Goal: Find specific page/section: Find specific page/section

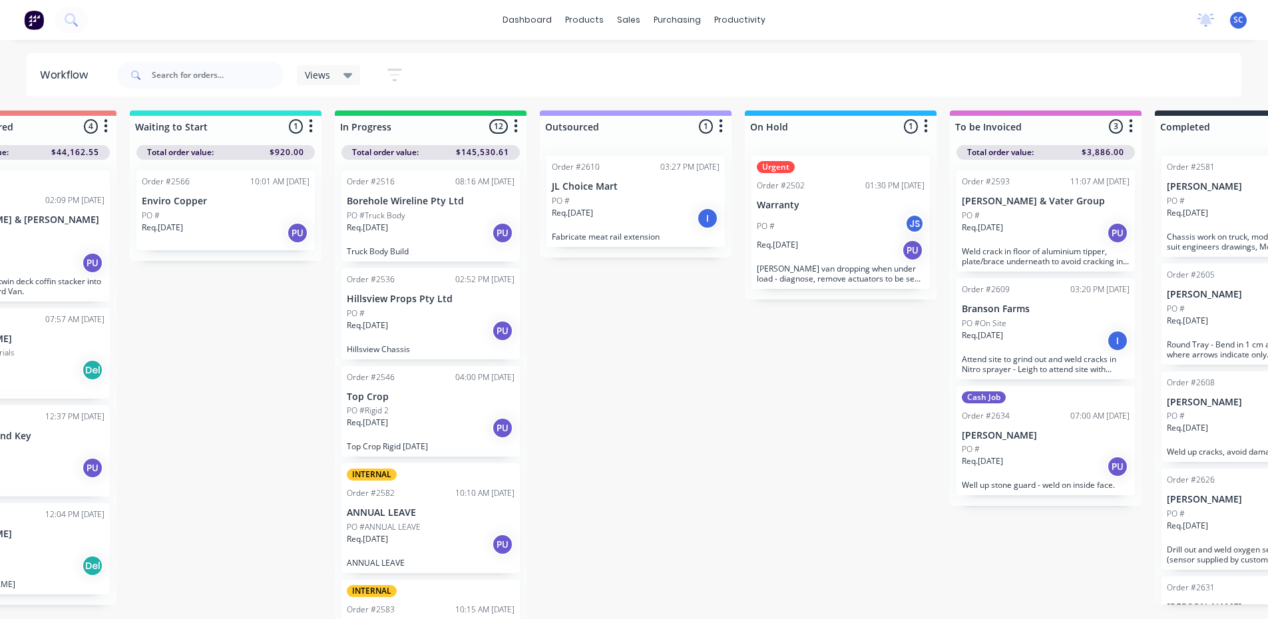
scroll to position [813, 0]
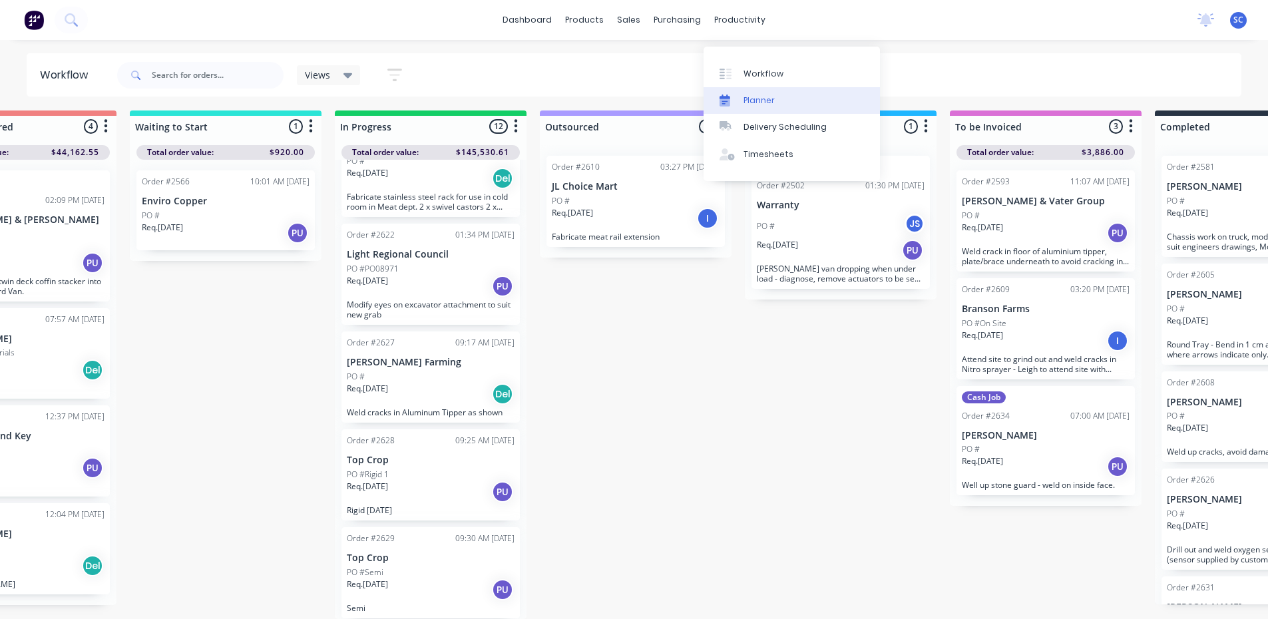
click at [764, 95] on div "Planner" at bounding box center [759, 101] width 31 height 12
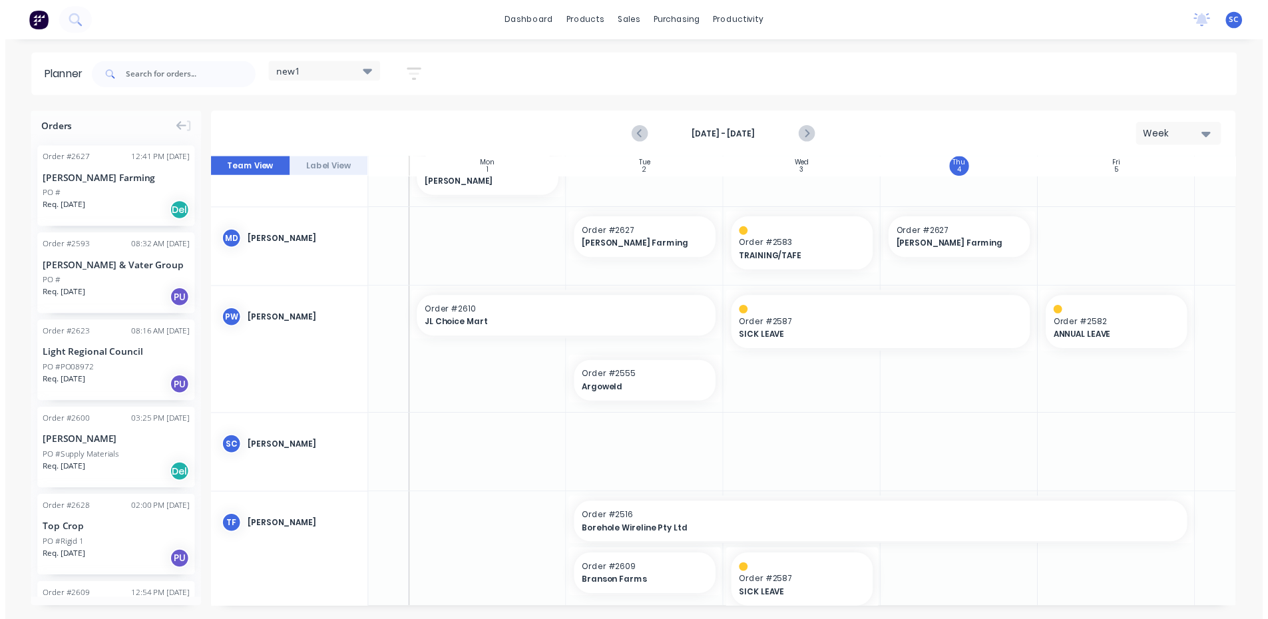
scroll to position [591, 118]
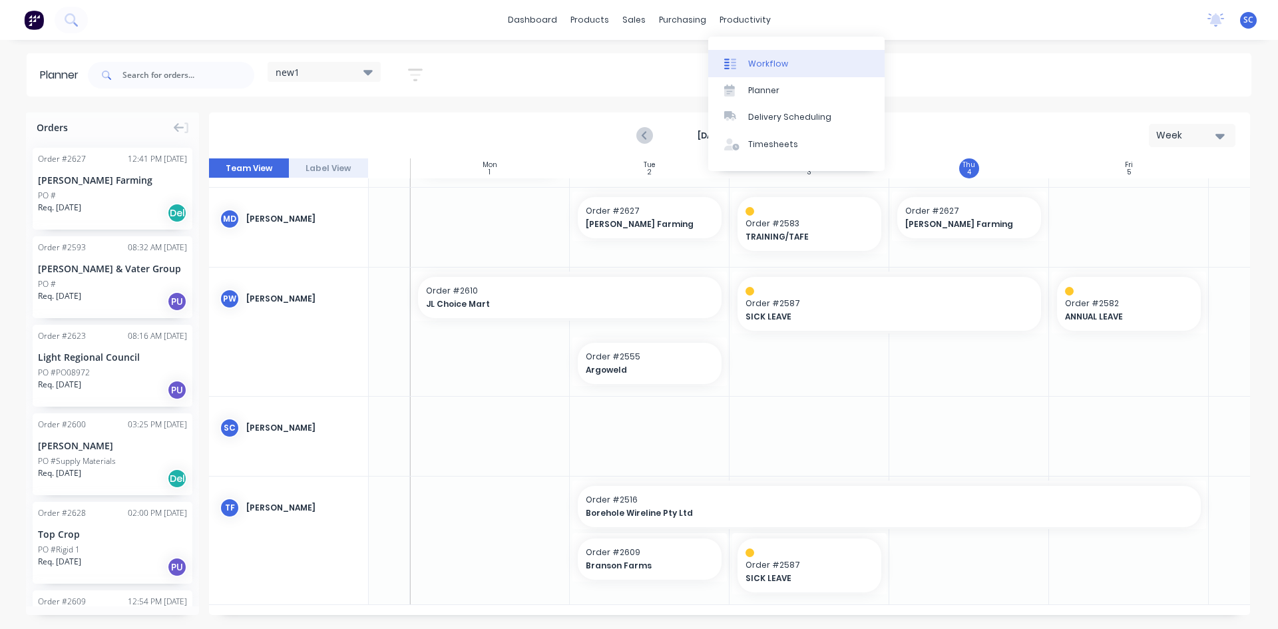
click at [775, 59] on div "Workflow" at bounding box center [768, 64] width 40 height 12
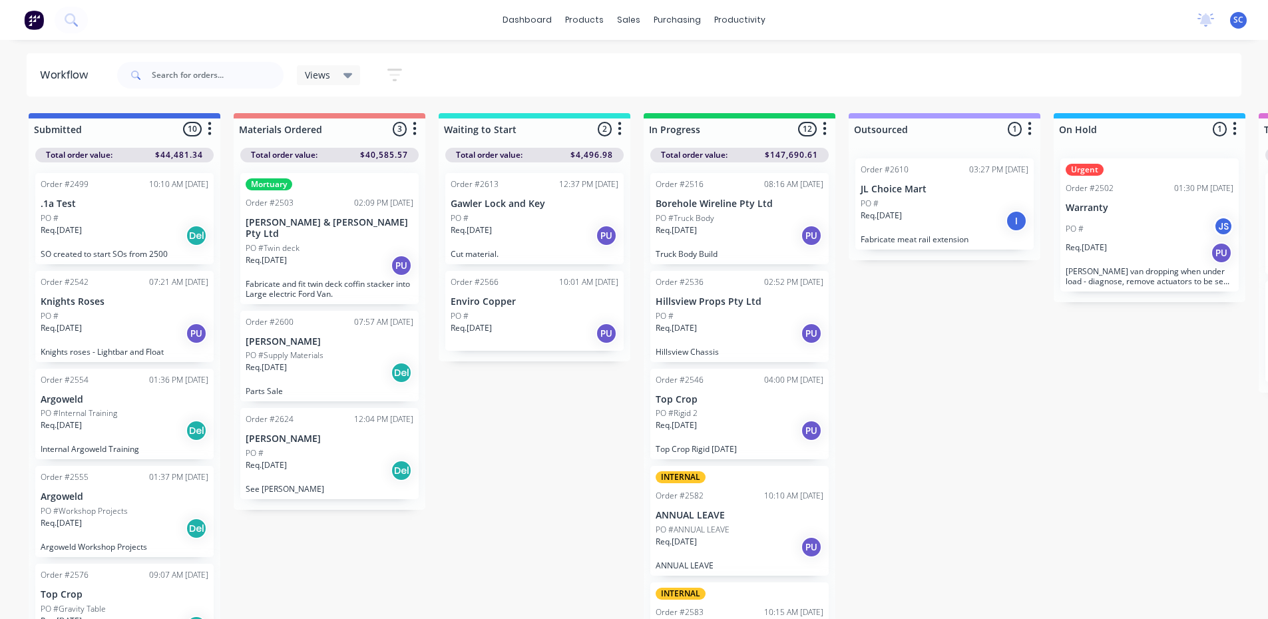
click at [308, 459] on div "Req. [DATE] Del" at bounding box center [330, 470] width 168 height 23
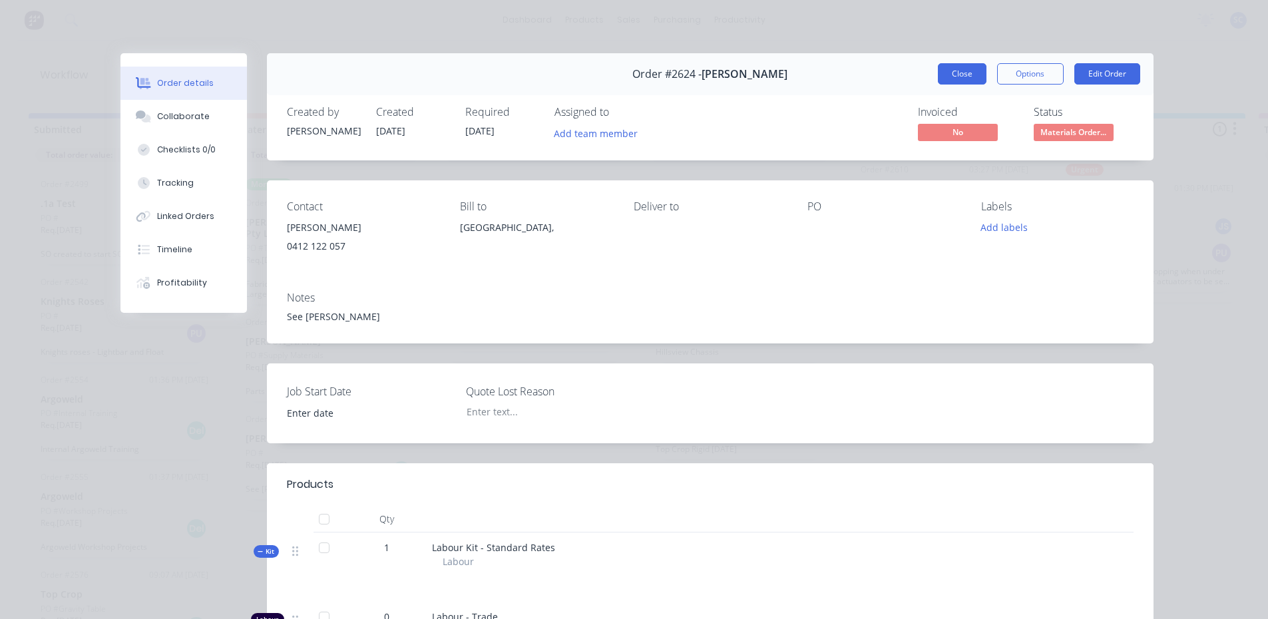
click at [959, 76] on button "Close" at bounding box center [962, 73] width 49 height 21
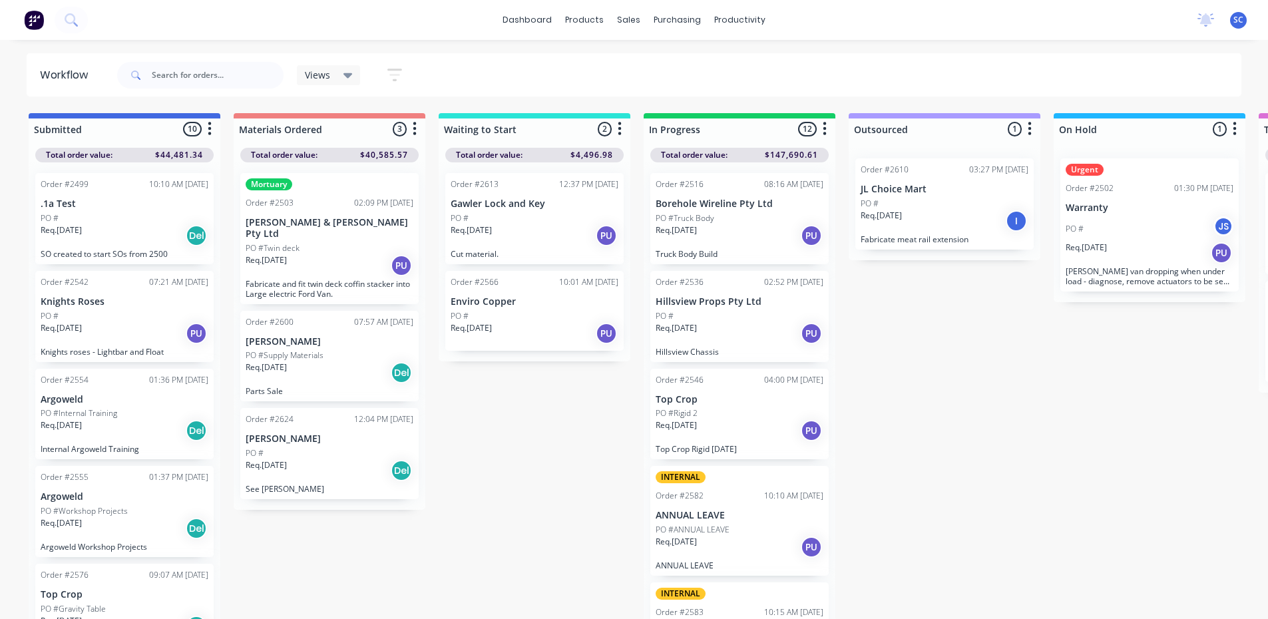
click at [328, 361] on div "Req. [DATE] Del" at bounding box center [330, 372] width 168 height 23
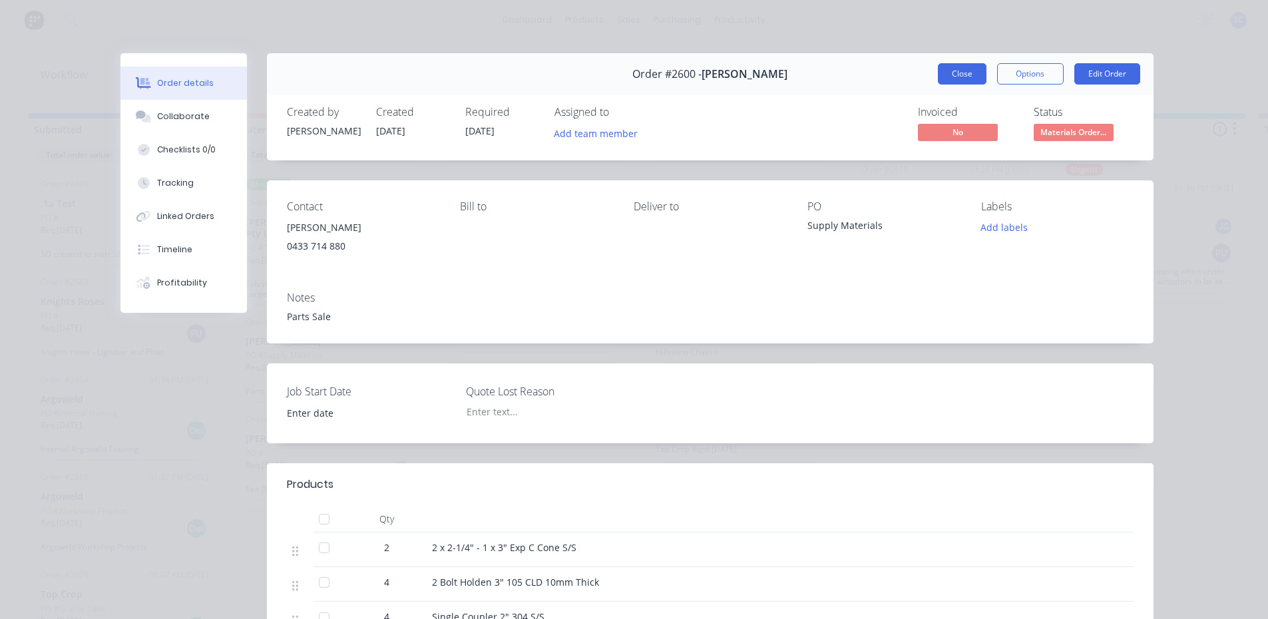
click at [941, 69] on button "Close" at bounding box center [962, 73] width 49 height 21
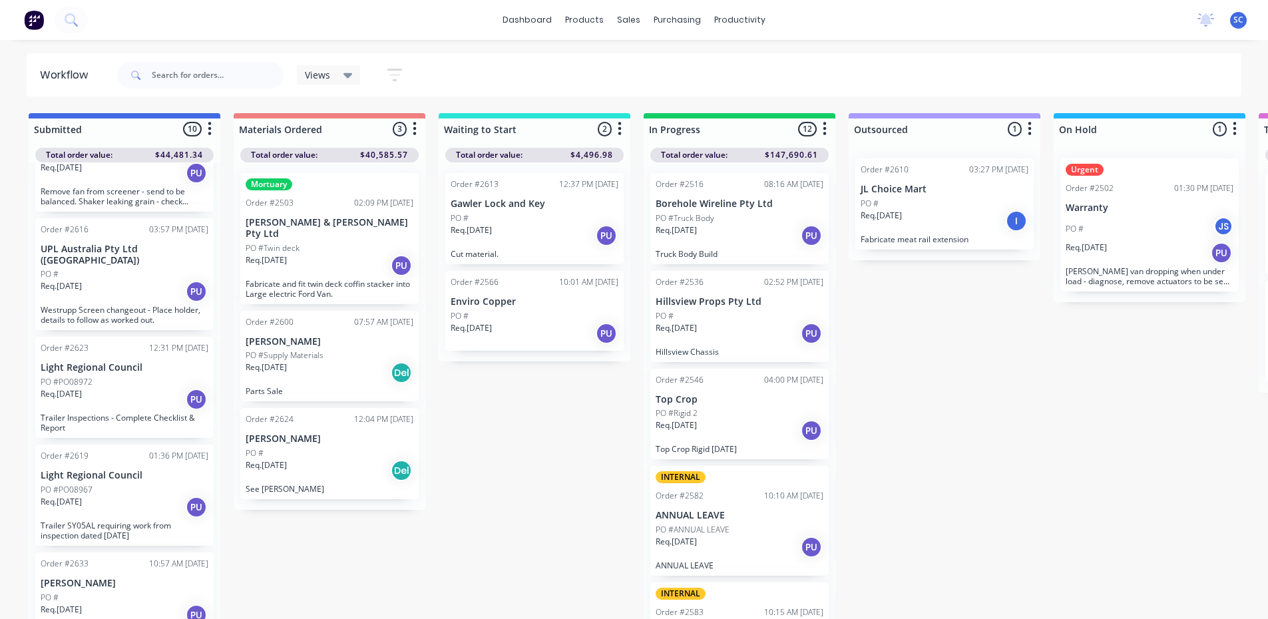
scroll to position [13, 0]
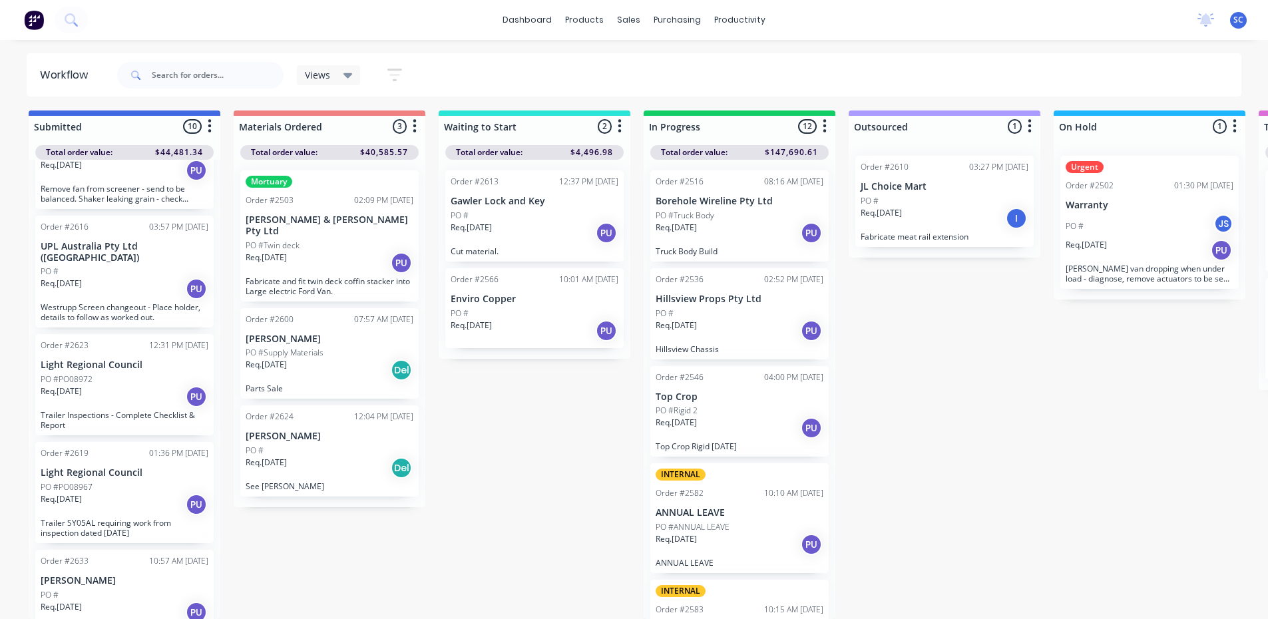
click at [123, 566] on div "Order #2633 10:57 AM [DATE] [PERSON_NAME] PO # Req. [DATE] PU" at bounding box center [124, 590] width 178 height 80
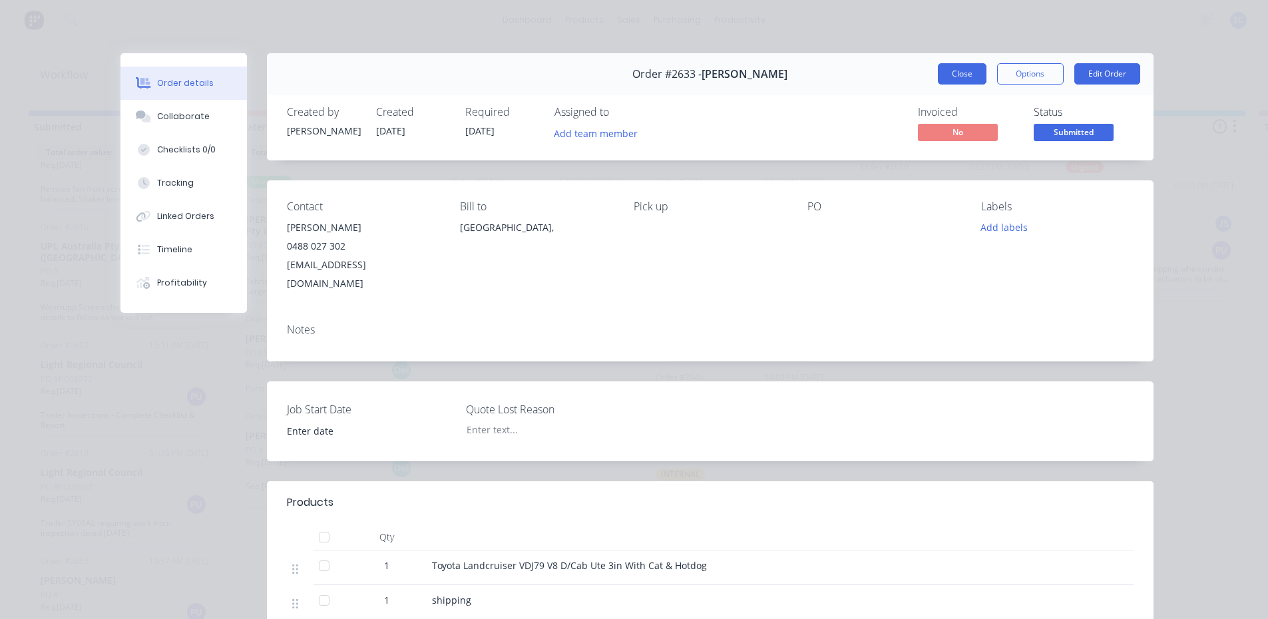
click at [968, 70] on button "Close" at bounding box center [962, 73] width 49 height 21
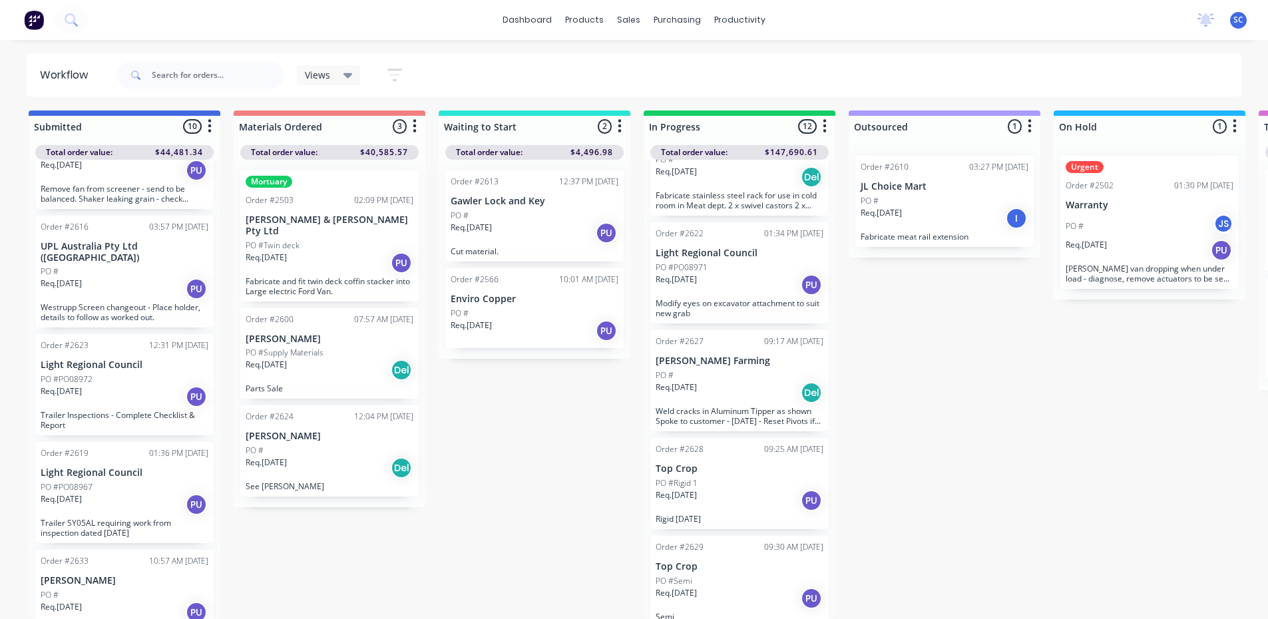
scroll to position [823, 0]
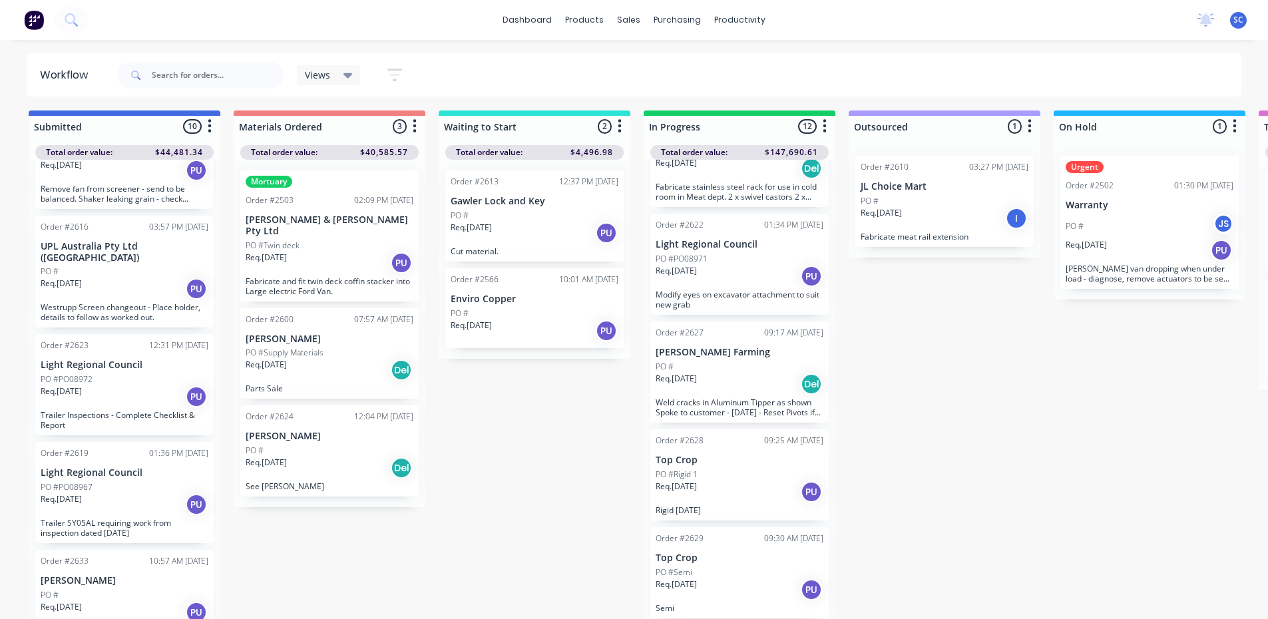
click at [538, 222] on div "Req. [DATE] PU" at bounding box center [535, 233] width 168 height 23
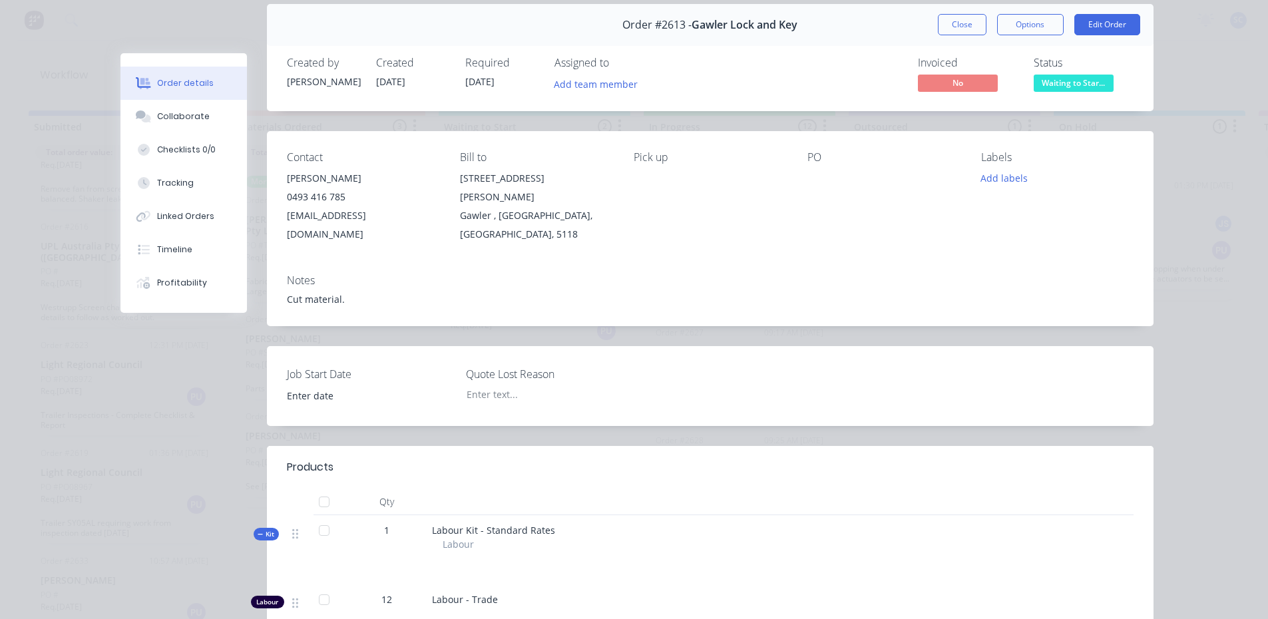
scroll to position [0, 0]
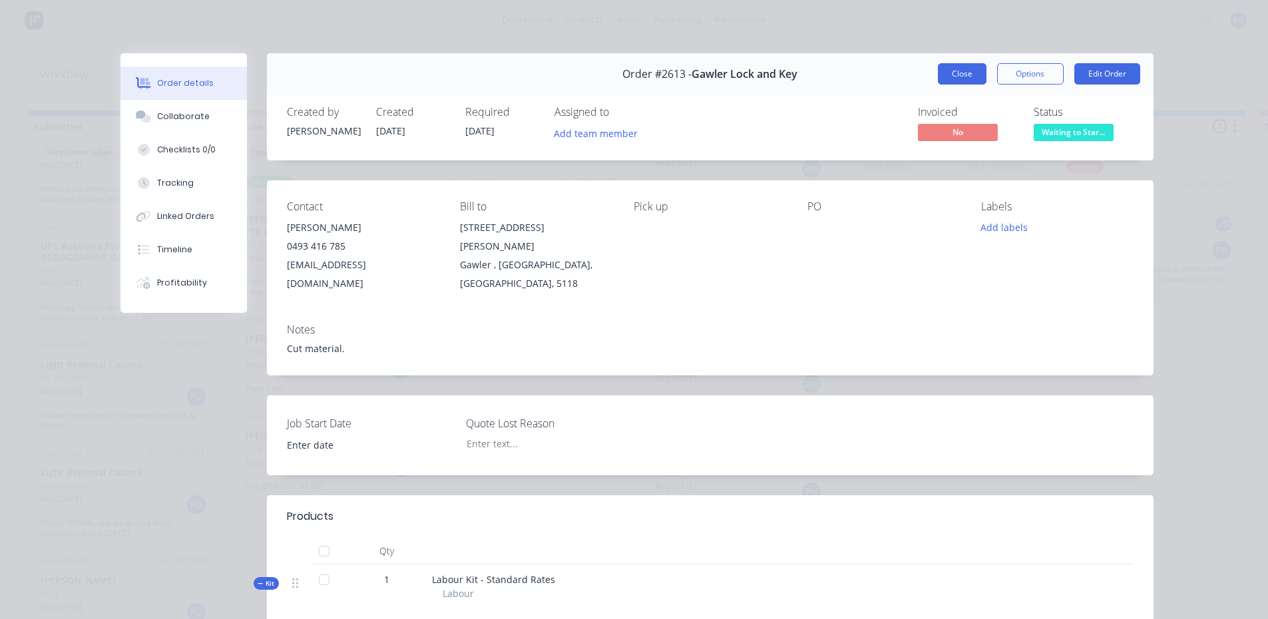
click at [967, 68] on button "Close" at bounding box center [962, 73] width 49 height 21
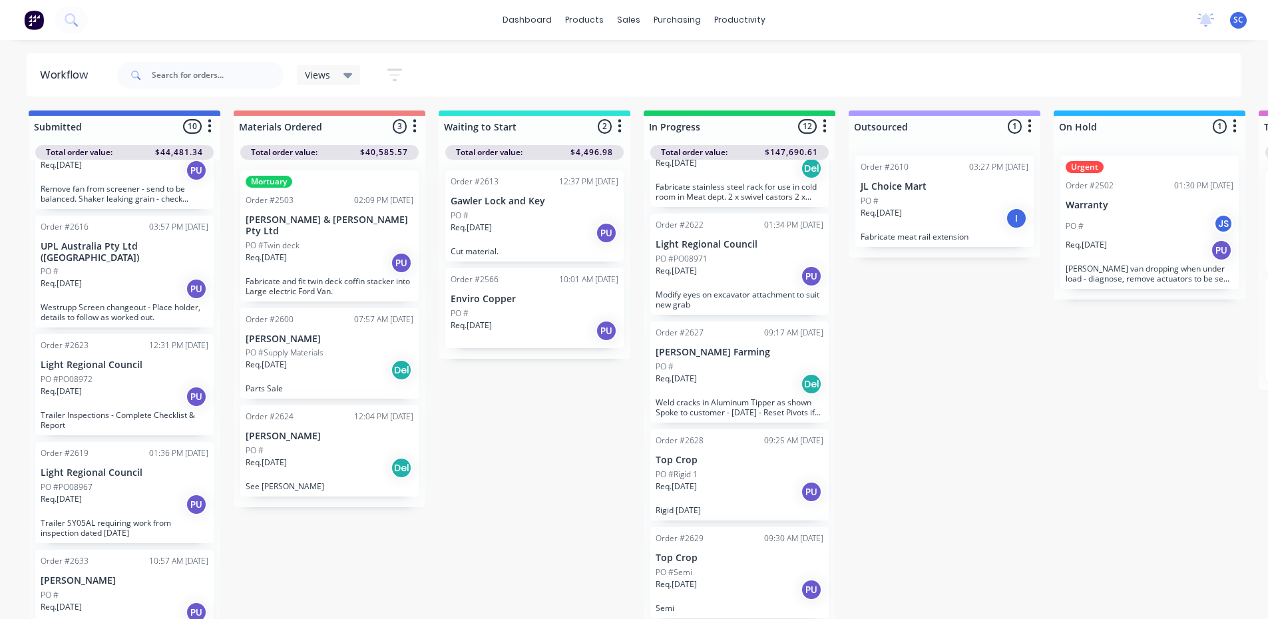
click at [469, 556] on div "Submitted 10 Sort By Created date Required date Order number Customer name Most…" at bounding box center [1100, 365] width 2220 height 509
